Goal: Task Accomplishment & Management: Use online tool/utility

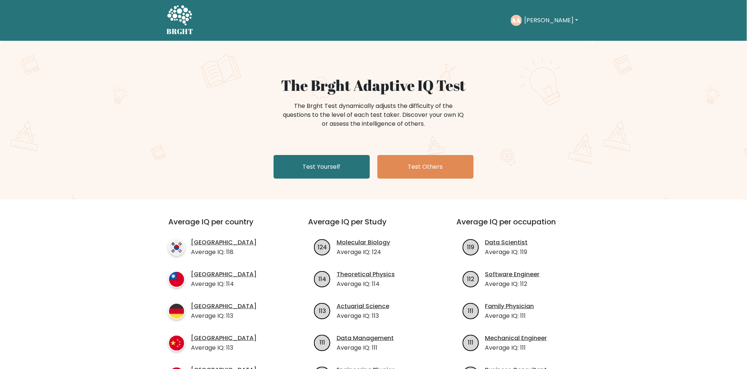
click at [560, 17] on button "[PERSON_NAME]" at bounding box center [551, 21] width 58 height 10
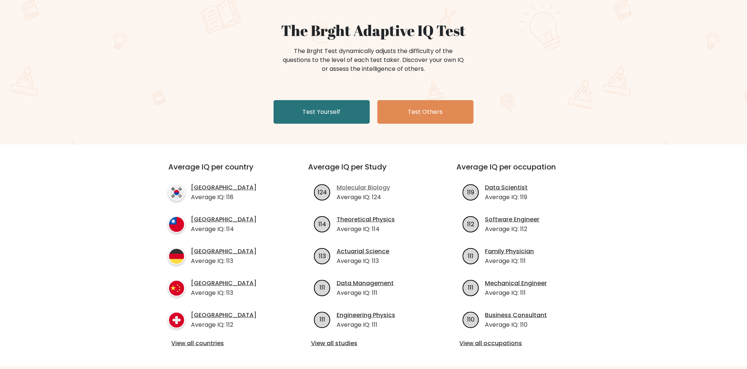
scroll to position [82, 0]
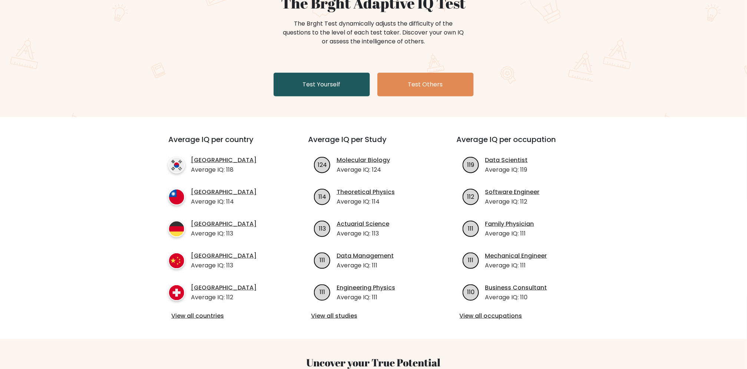
click at [352, 92] on link "Test Yourself" at bounding box center [322, 85] width 96 height 24
